Goal: Task Accomplishment & Management: Manage account settings

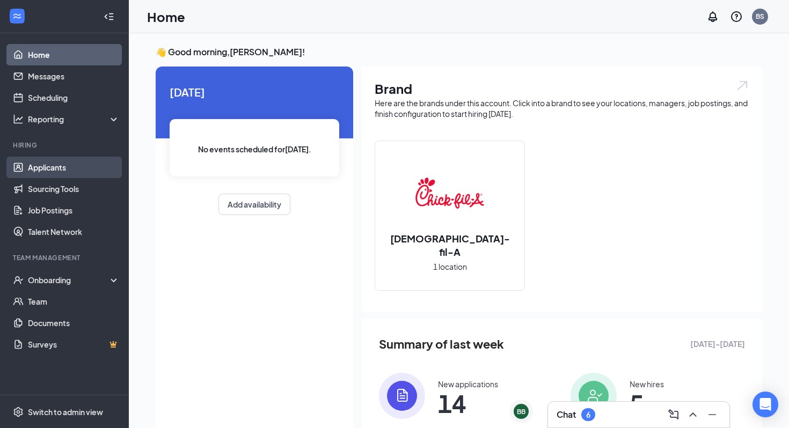
click at [52, 168] on link "Applicants" at bounding box center [74, 167] width 92 height 21
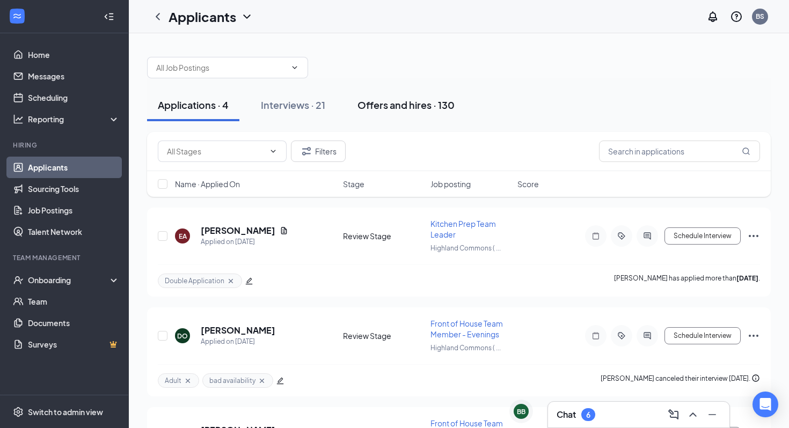
click at [412, 104] on div "Offers and hires · 130" at bounding box center [405, 104] width 97 height 13
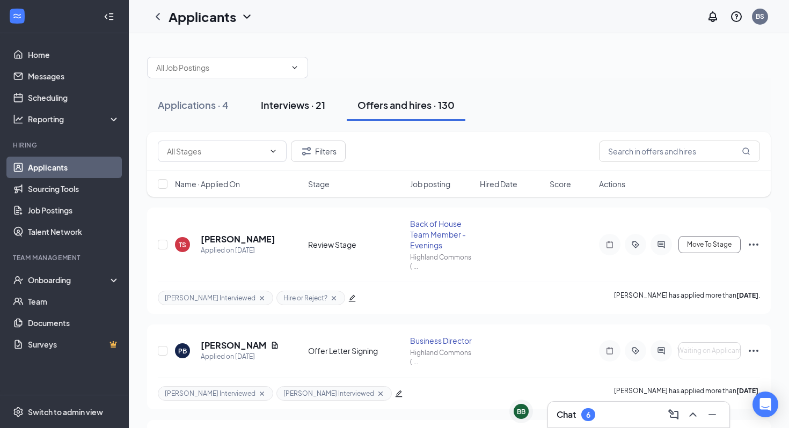
click at [305, 104] on div "Interviews · 21" at bounding box center [293, 104] width 64 height 13
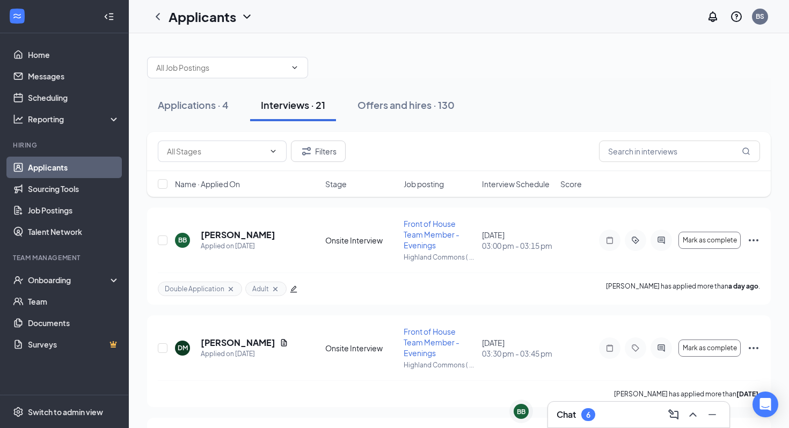
click at [521, 186] on span "Interview Schedule" at bounding box center [516, 184] width 68 height 11
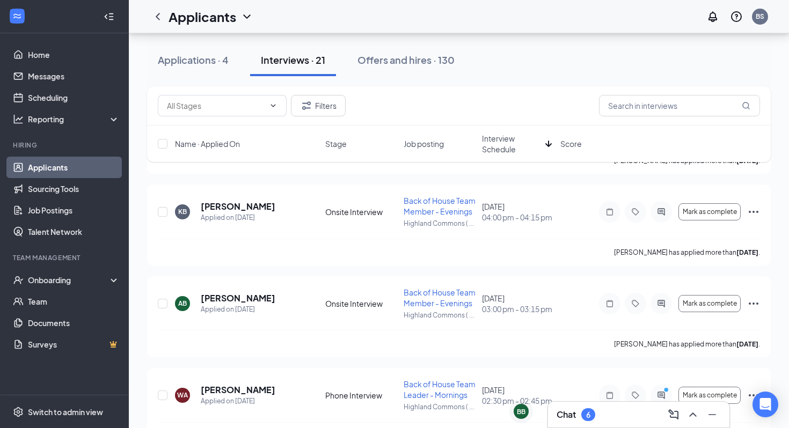
scroll to position [620, 0]
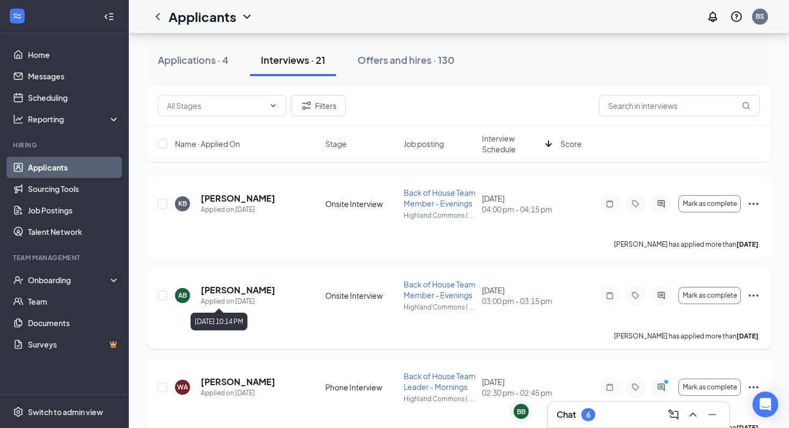
click at [232, 291] on h5 "[PERSON_NAME]" at bounding box center [238, 290] width 75 height 12
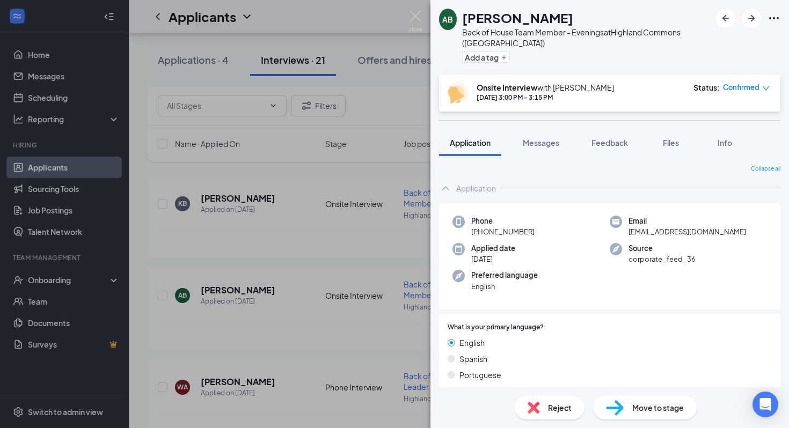
drag, startPoint x: 567, startPoint y: 19, endPoint x: 465, endPoint y: 24, distance: 102.6
click at [465, 24] on div "AB [PERSON_NAME] Back of House Team Member - Evenings at [GEOGRAPHIC_DATA] ([GE…" at bounding box center [574, 37] width 271 height 57
copy h1 "[PERSON_NAME]"
click at [493, 52] on button "Add a tag" at bounding box center [486, 57] width 48 height 11
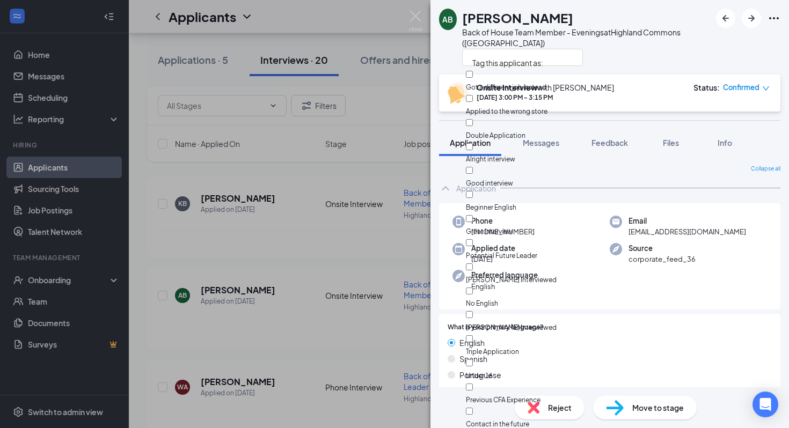
scroll to position [53, 0]
click at [473, 311] on input "[PERSON_NAME] Interviewed" at bounding box center [469, 314] width 7 height 7
checkbox input "true"
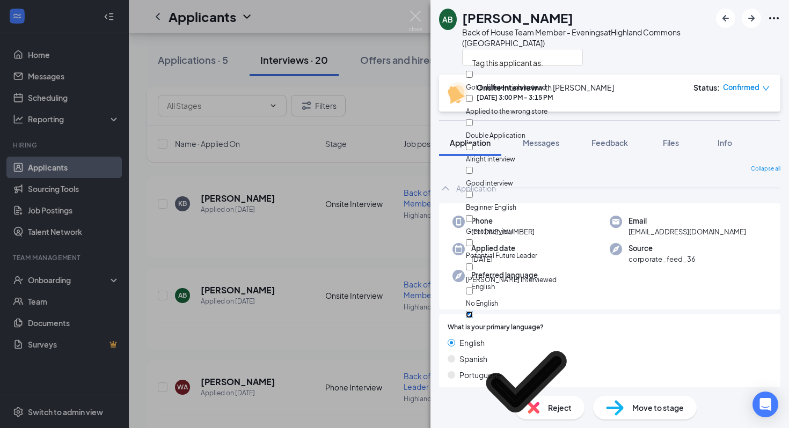
scroll to position [227, 0]
checkbox input "true"
click at [652, 48] on div at bounding box center [586, 57] width 248 height 18
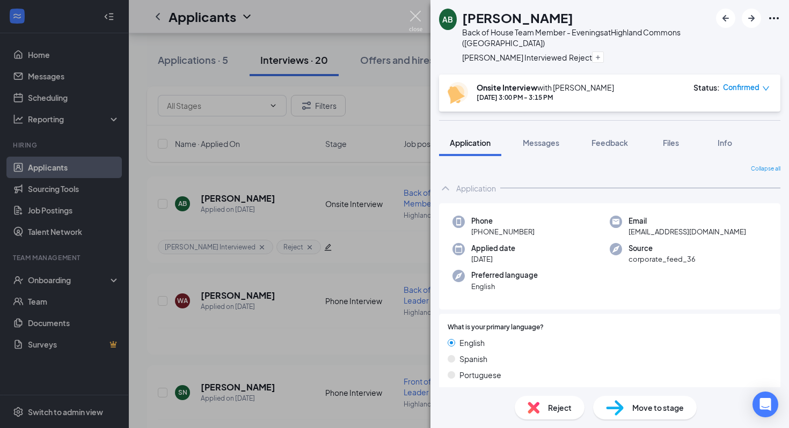
click at [412, 13] on img at bounding box center [415, 21] width 13 height 21
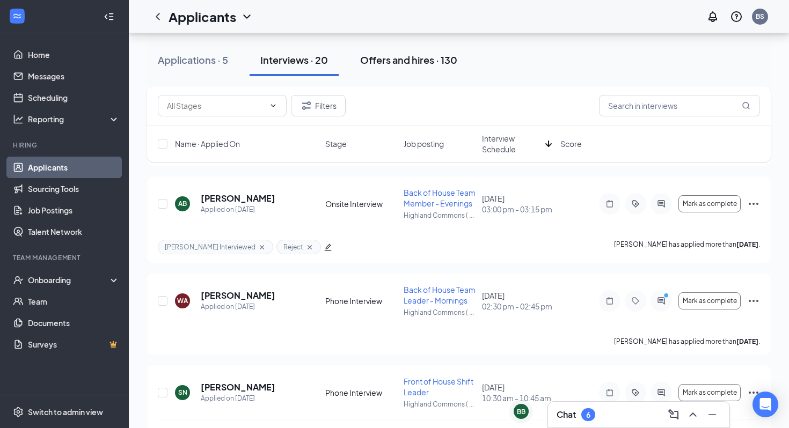
click at [388, 65] on div "Offers and hires · 130" at bounding box center [408, 59] width 97 height 13
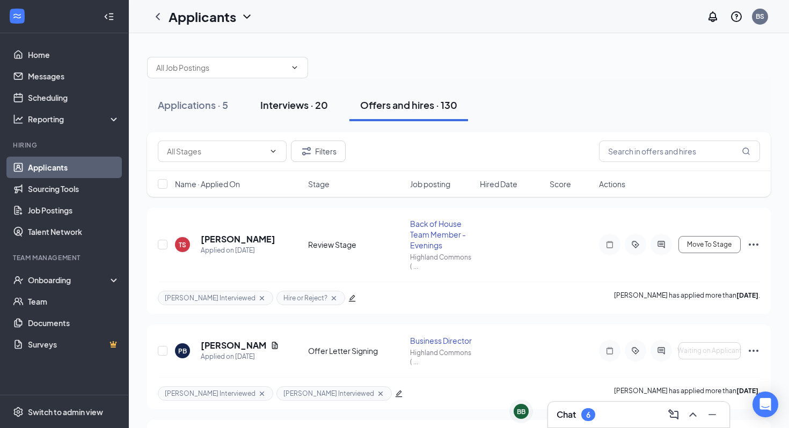
click at [296, 113] on button "Interviews · 20" at bounding box center [293, 105] width 89 height 32
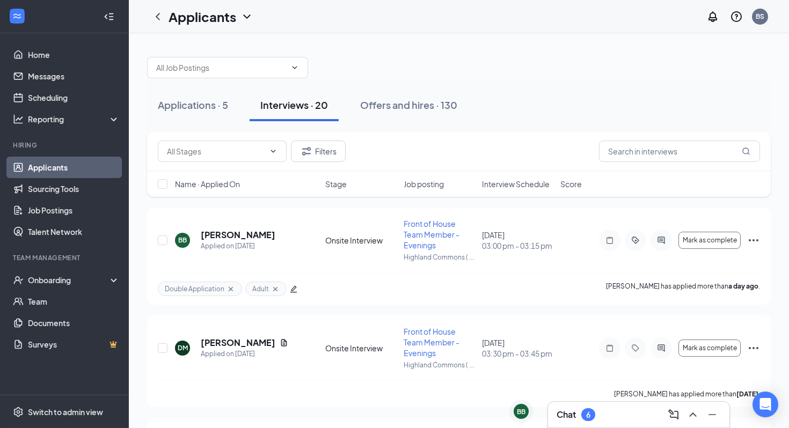
click at [522, 180] on span "Interview Schedule" at bounding box center [516, 184] width 68 height 11
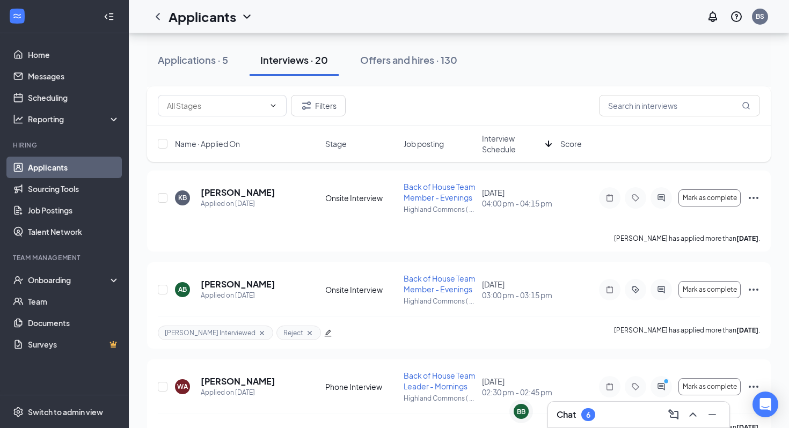
scroll to position [542, 0]
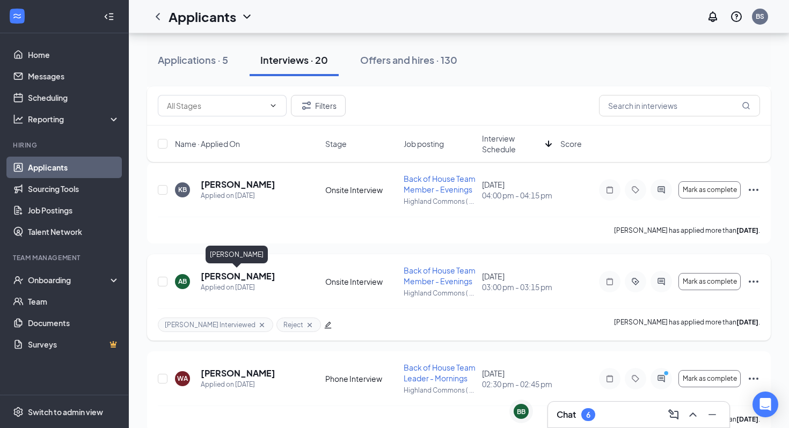
click at [211, 281] on h5 "[PERSON_NAME]" at bounding box center [238, 276] width 75 height 12
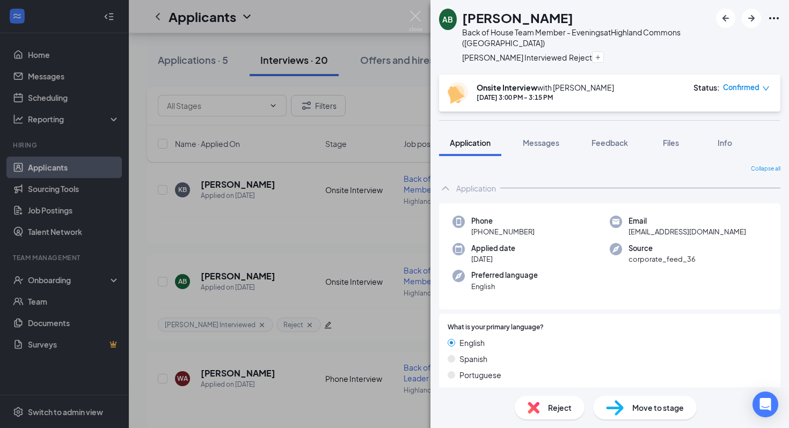
click at [754, 82] on span "Confirmed" at bounding box center [741, 87] width 36 height 11
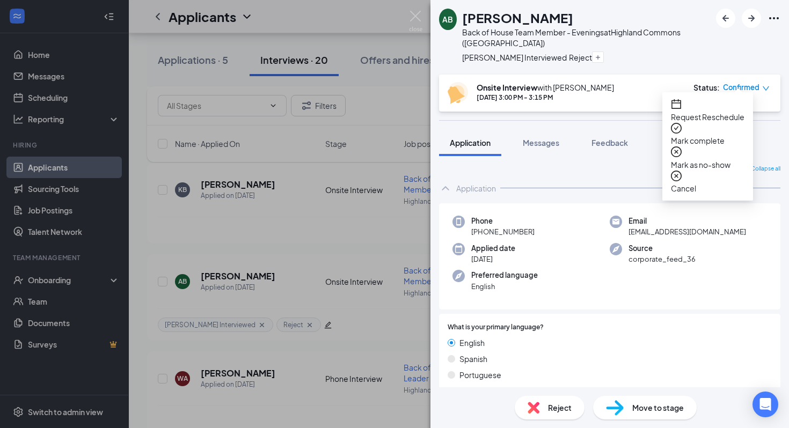
click at [716, 135] on span "Mark complete" at bounding box center [707, 141] width 73 height 12
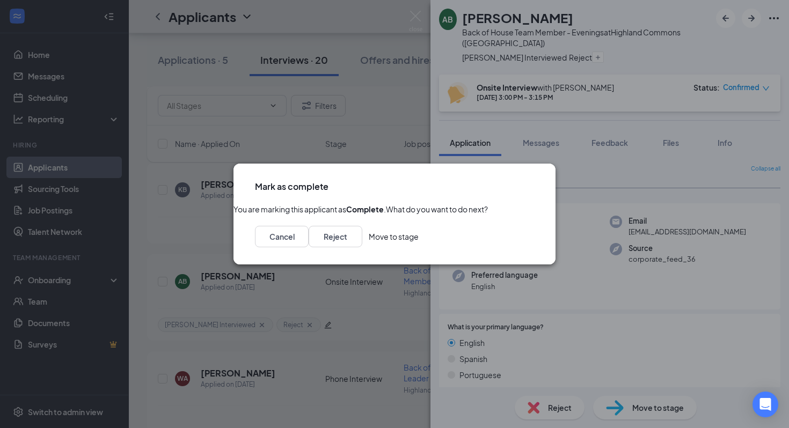
click at [418, 247] on button "Move to stage" at bounding box center [394, 236] width 50 height 21
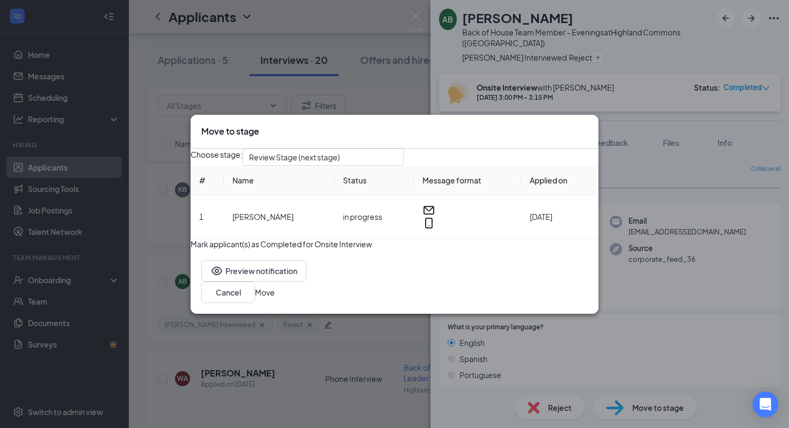
click at [275, 298] on button "Move" at bounding box center [265, 292] width 20 height 12
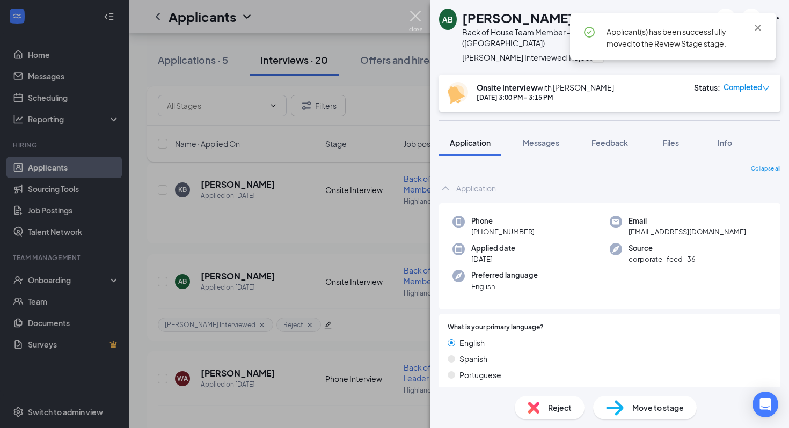
click at [414, 16] on img at bounding box center [415, 21] width 13 height 21
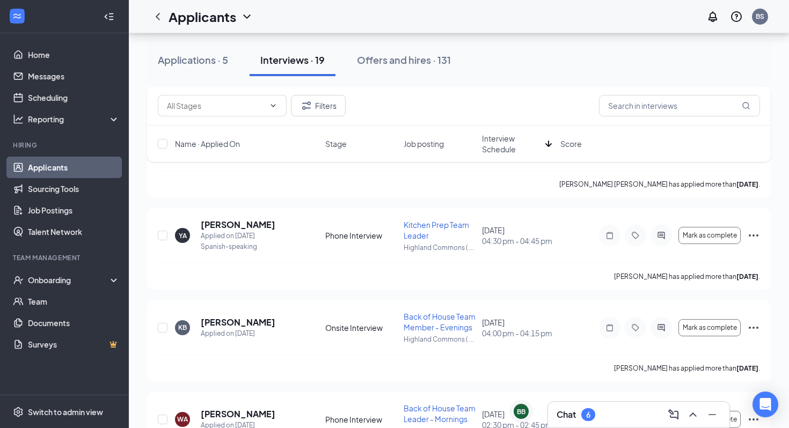
scroll to position [402, 0]
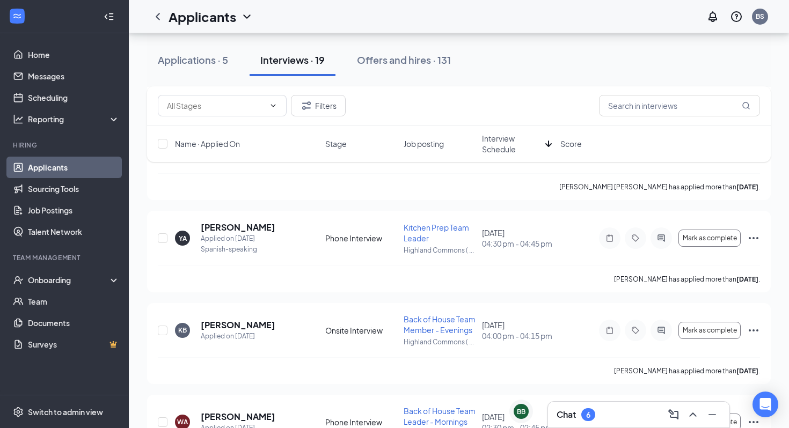
click at [589, 416] on div "6" at bounding box center [588, 414] width 4 height 9
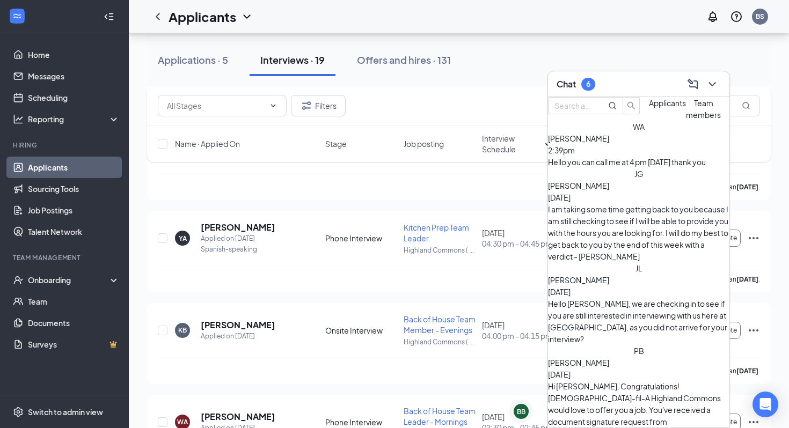
click at [665, 168] on div "Hello you can call me at 4 pm [DATE] thank you" at bounding box center [638, 162] width 181 height 12
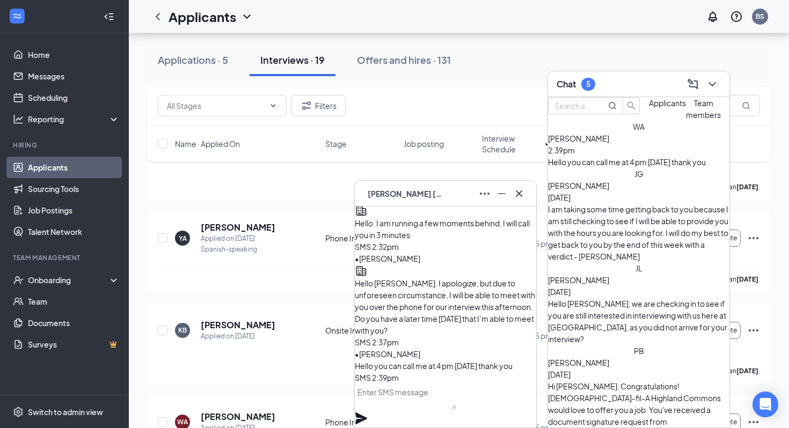
click at [636, 78] on div "Chat 5" at bounding box center [638, 84] width 164 height 17
